Goal: Transaction & Acquisition: Book appointment/travel/reservation

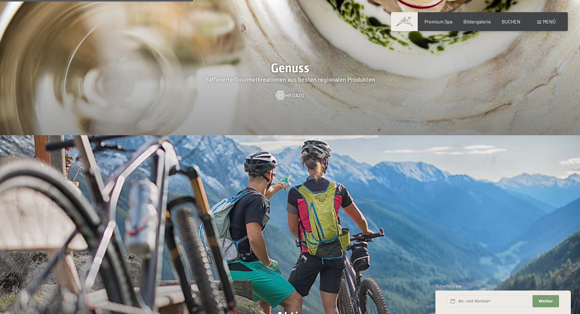
scroll to position [1280, 0]
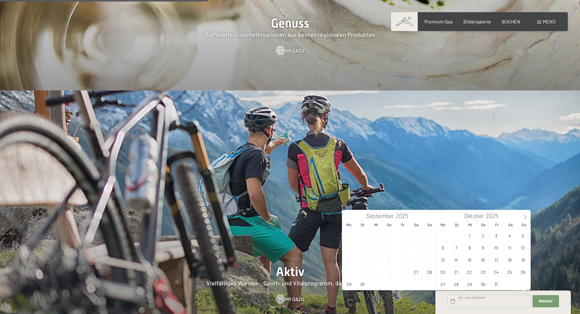
click at [493, 303] on input "text" at bounding box center [489, 301] width 83 height 12
click at [525, 219] on icon at bounding box center [526, 217] width 2 height 4
type input "2026"
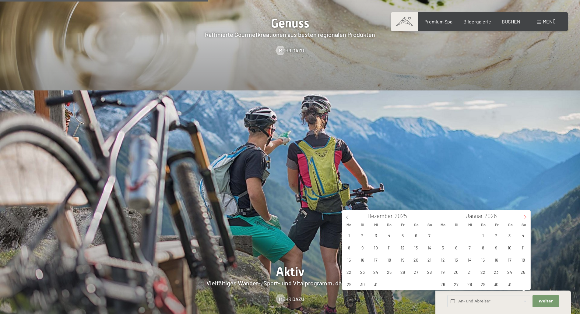
click at [525, 219] on icon at bounding box center [526, 217] width 2 height 4
type input "2026"
click at [525, 219] on icon at bounding box center [526, 217] width 2 height 4
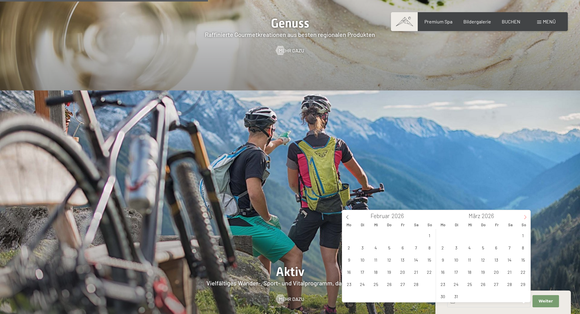
click at [525, 219] on icon at bounding box center [526, 217] width 2 height 4
click at [510, 236] on span "4" at bounding box center [510, 235] width 12 height 12
click at [473, 249] on span "8" at bounding box center [470, 248] width 12 height 12
type input "Sa. 04.04.2026 - Mi. 08.04.2026"
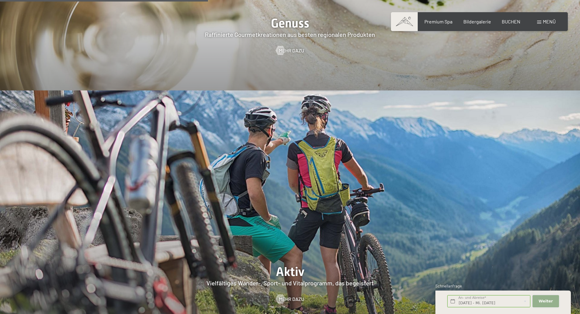
click at [541, 300] on span "Weiter" at bounding box center [546, 301] width 14 height 5
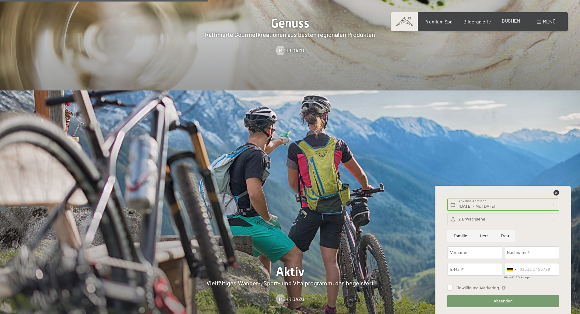
click at [511, 23] on span "BUCHEN" at bounding box center [511, 21] width 19 height 6
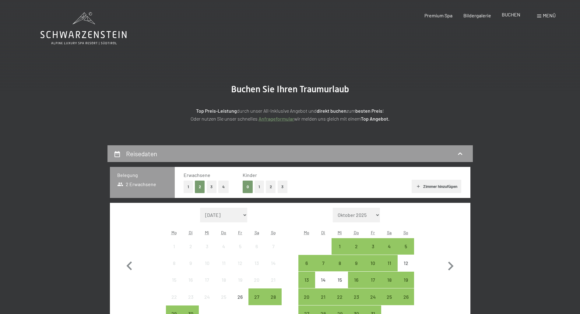
click at [514, 14] on span "BUCHEN" at bounding box center [511, 15] width 19 height 6
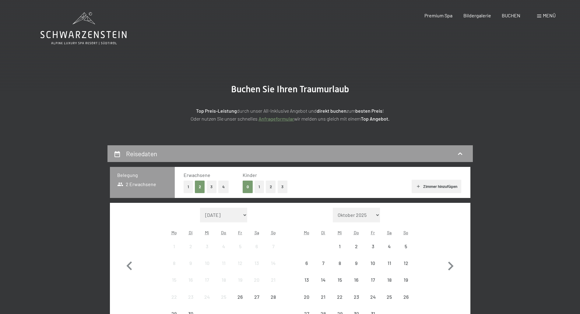
click at [543, 15] on span "Menü" at bounding box center [549, 15] width 13 height 6
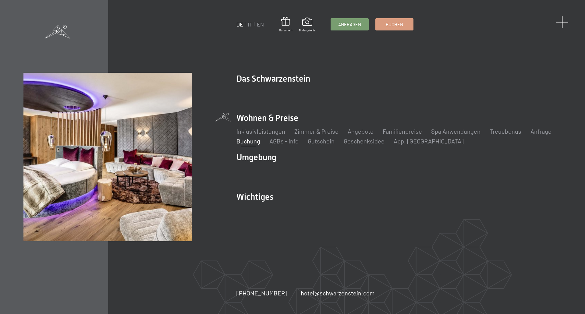
click at [565, 21] on span at bounding box center [562, 22] width 12 height 12
